Goal: Task Accomplishment & Management: Manage account settings

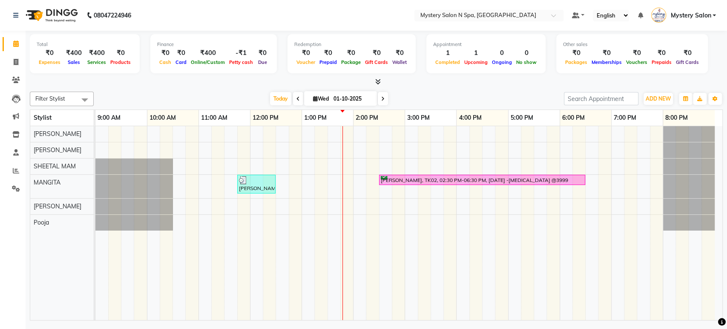
click at [379, 96] on span at bounding box center [383, 98] width 10 height 13
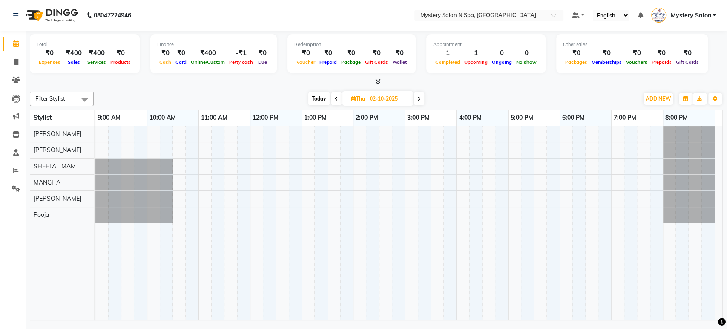
click at [313, 98] on span "Today" at bounding box center [318, 98] width 21 height 13
type input "01-10-2025"
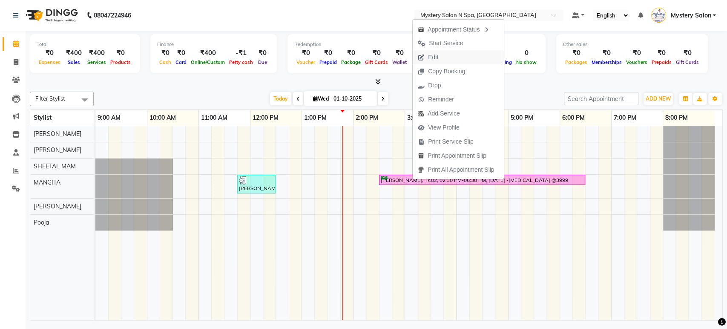
click at [435, 60] on span "Edit" at bounding box center [433, 57] width 10 height 9
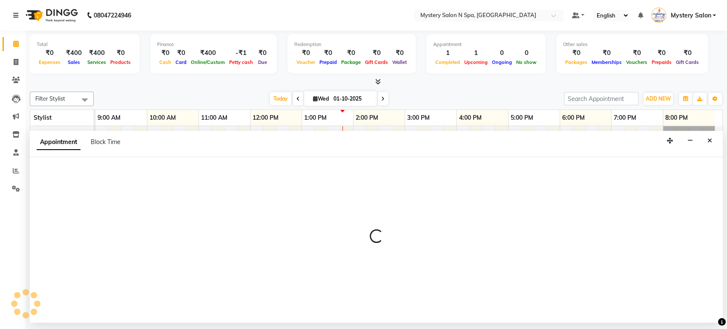
select select "confirm booking"
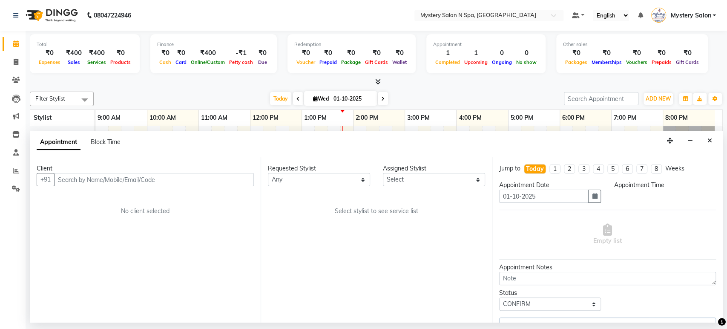
select select "23857"
select select "870"
select select "279"
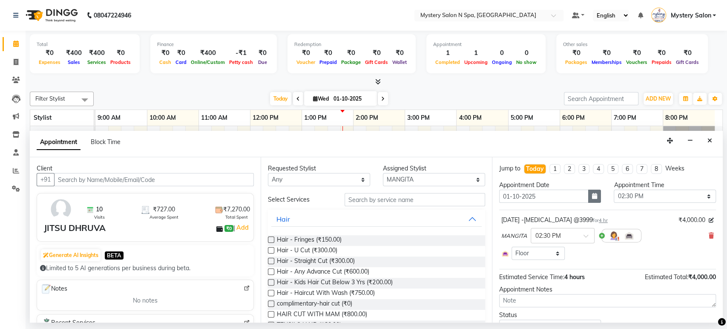
click at [592, 196] on icon "button" at bounding box center [594, 196] width 5 height 6
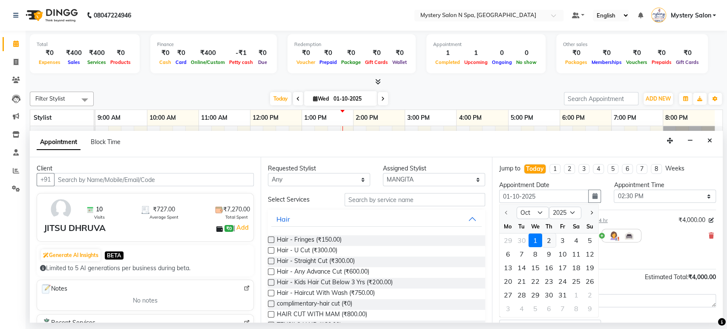
click at [549, 240] on div "2" at bounding box center [549, 240] width 14 height 14
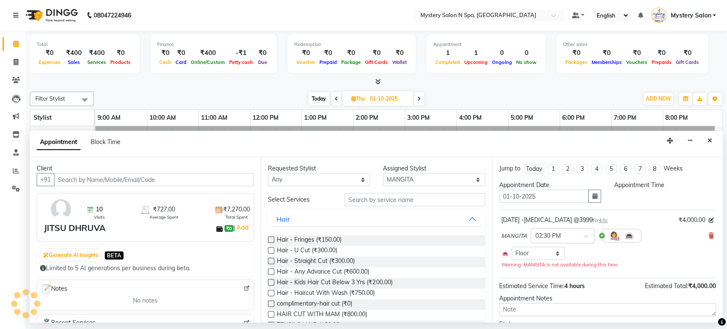
type input "02-10-2025"
select select "870"
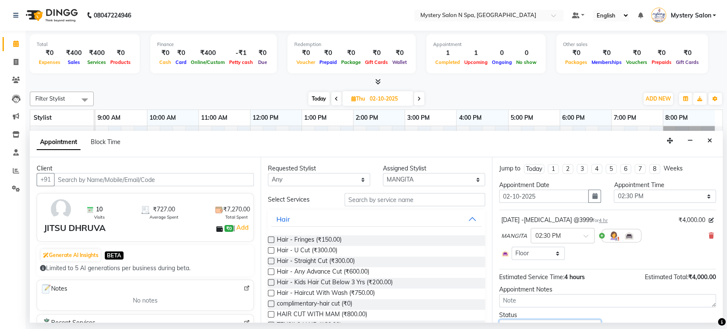
scroll to position [10, 0]
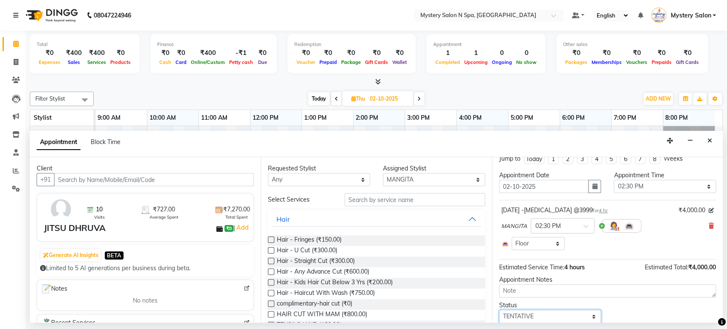
click at [564, 320] on select "Select TENTATIVE CONFIRM UPCOMING" at bounding box center [550, 315] width 102 height 13
select select "confirm booking"
click at [499, 309] on select "Select TENTATIVE CONFIRM UPCOMING" at bounding box center [550, 315] width 102 height 13
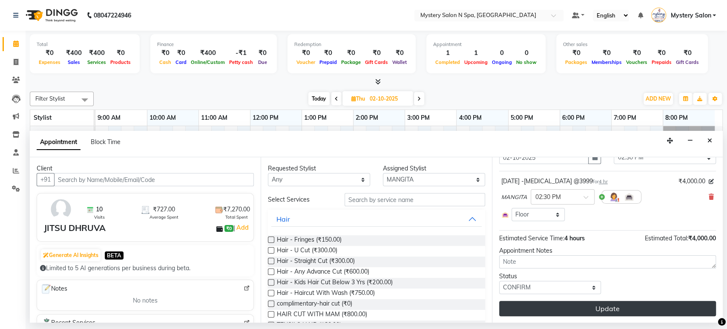
click at [648, 303] on button "Update" at bounding box center [607, 308] width 217 height 15
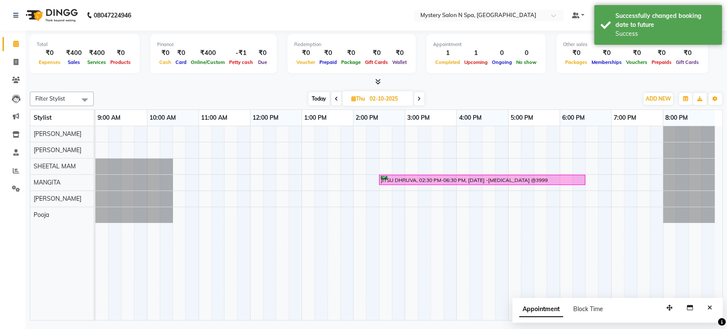
click at [312, 100] on span "Today" at bounding box center [318, 98] width 21 height 13
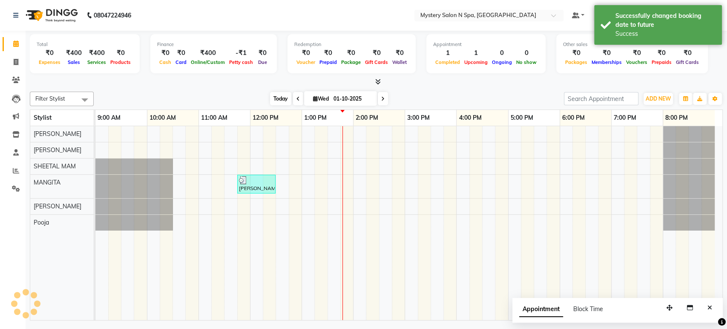
click at [281, 96] on span "Today" at bounding box center [280, 98] width 21 height 13
click at [384, 98] on span at bounding box center [383, 98] width 10 height 13
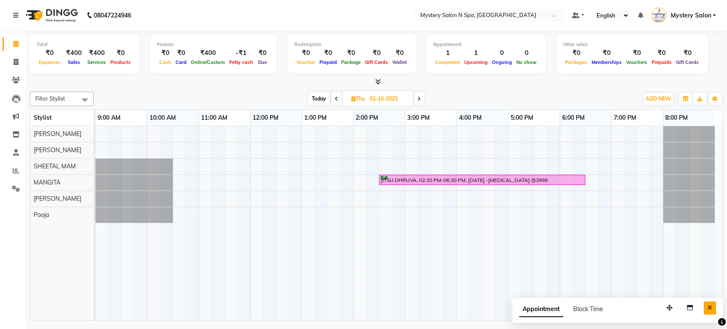
click at [711, 309] on icon "Close" at bounding box center [709, 307] width 5 height 6
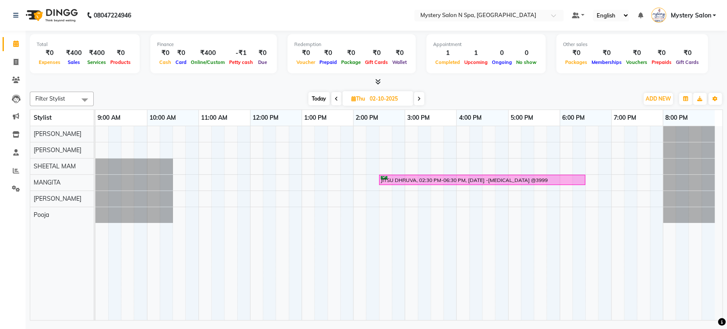
click at [315, 99] on span "Today" at bounding box center [318, 98] width 21 height 13
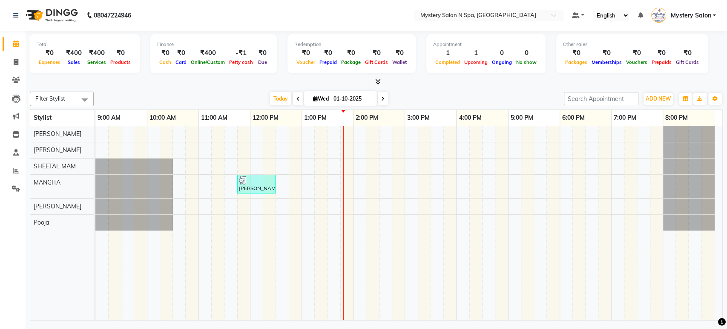
click at [384, 99] on span at bounding box center [383, 98] width 10 height 13
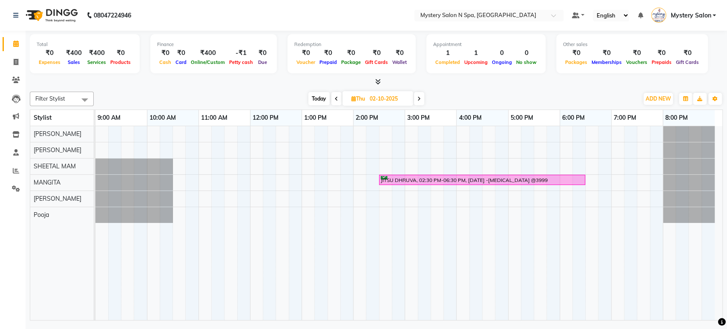
click at [321, 98] on span "Today" at bounding box center [318, 98] width 21 height 13
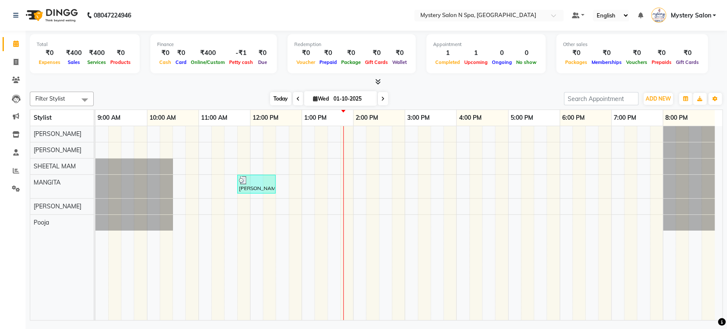
click at [273, 99] on span "Today" at bounding box center [280, 98] width 21 height 13
click at [380, 95] on span at bounding box center [383, 98] width 10 height 13
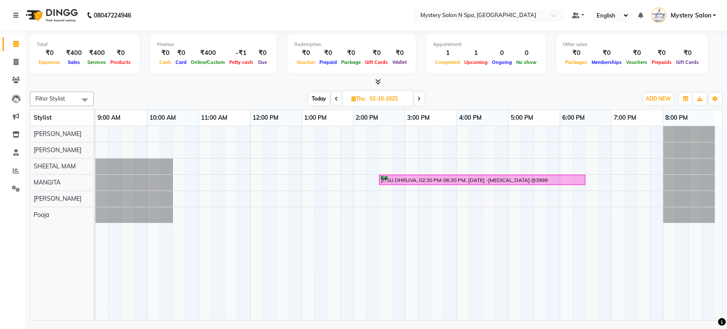
click at [312, 95] on span "Today" at bounding box center [318, 98] width 21 height 13
type input "01-10-2025"
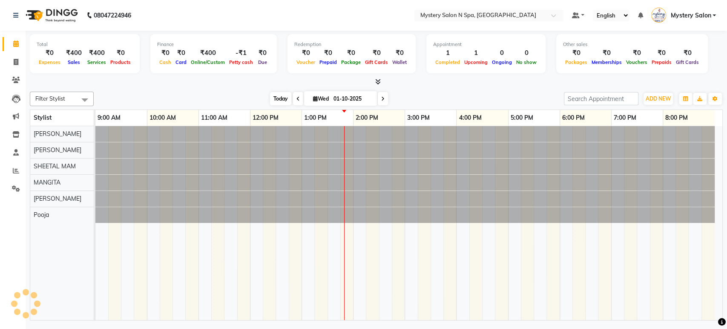
click at [272, 97] on span "Today" at bounding box center [280, 98] width 21 height 13
click at [470, 98] on div "[DATE] [DATE]" at bounding box center [328, 98] width 461 height 13
click at [275, 93] on span "Today" at bounding box center [280, 98] width 21 height 13
click at [401, 94] on div "[DATE] [DATE]" at bounding box center [328, 98] width 461 height 13
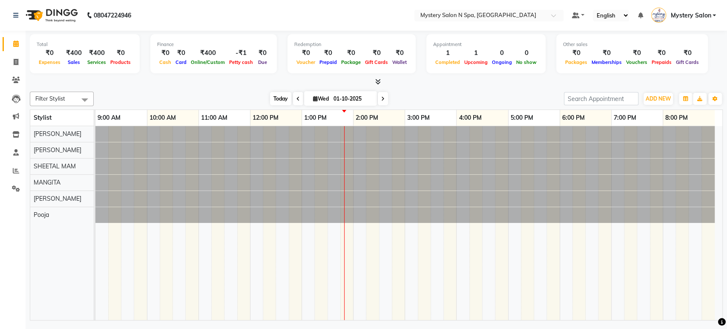
click at [272, 98] on span "Today" at bounding box center [280, 98] width 21 height 13
click at [337, 95] on input "01-10-2025" at bounding box center [352, 98] width 43 height 13
select select "10"
select select "2025"
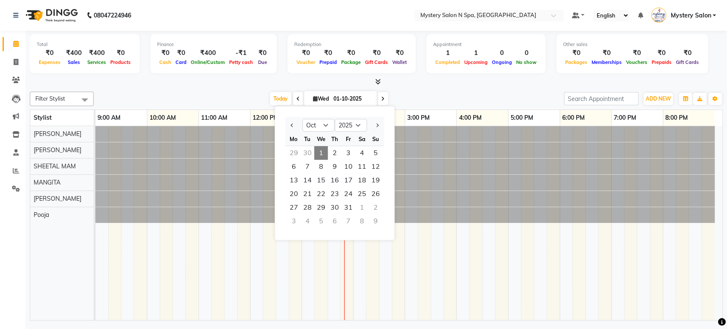
click at [406, 84] on div at bounding box center [376, 81] width 693 height 9
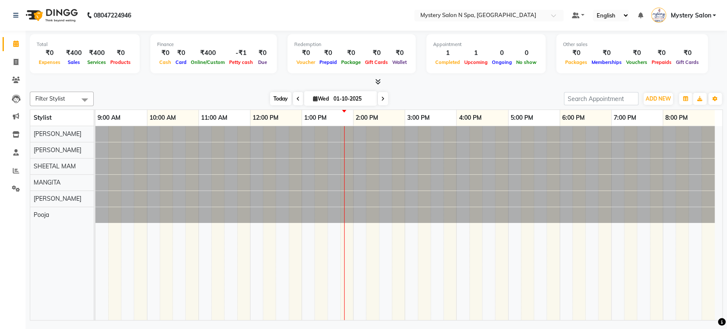
click at [283, 98] on span "Today" at bounding box center [280, 98] width 21 height 13
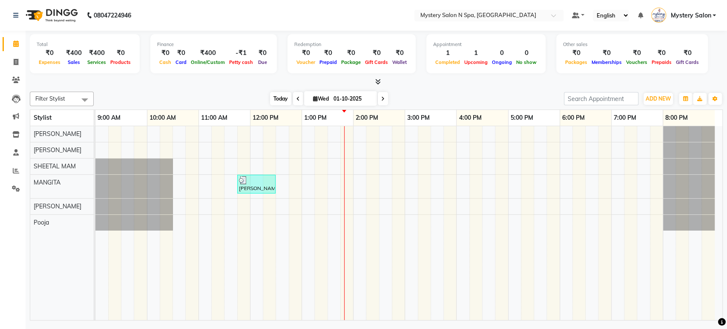
click at [279, 101] on span "Today" at bounding box center [280, 98] width 21 height 13
click at [385, 98] on span at bounding box center [383, 98] width 10 height 13
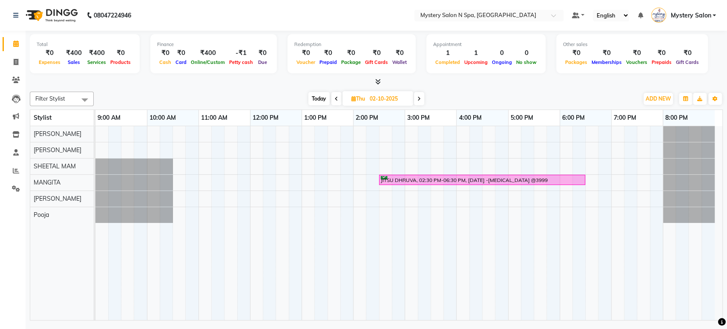
click at [319, 94] on span "Today" at bounding box center [318, 98] width 21 height 13
type input "01-10-2025"
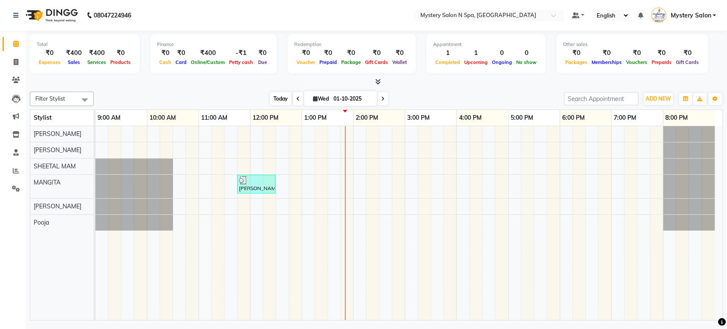
click at [278, 96] on span "Today" at bounding box center [280, 98] width 21 height 13
